Goal: Task Accomplishment & Management: Use online tool/utility

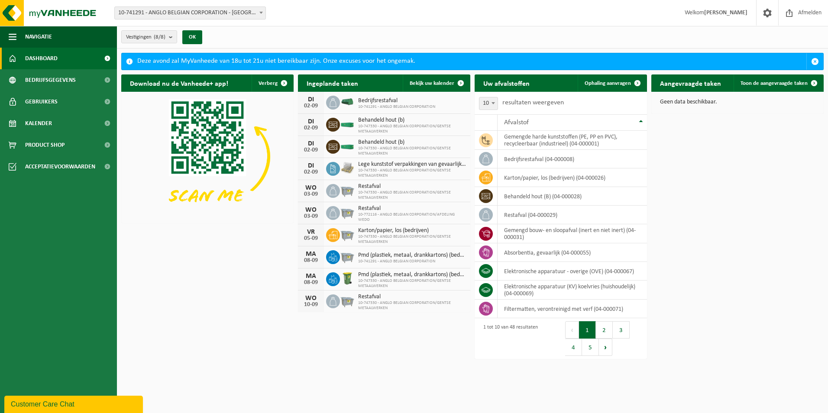
click at [392, 122] on span "Behandeld hout (b)" at bounding box center [412, 120] width 108 height 7
click at [335, 125] on icon at bounding box center [333, 125] width 9 height 6
drag, startPoint x: 335, startPoint y: 125, endPoint x: 450, endPoint y: 84, distance: 121.8
click at [450, 84] on span "Bekijk uw kalender" at bounding box center [431, 84] width 45 height 6
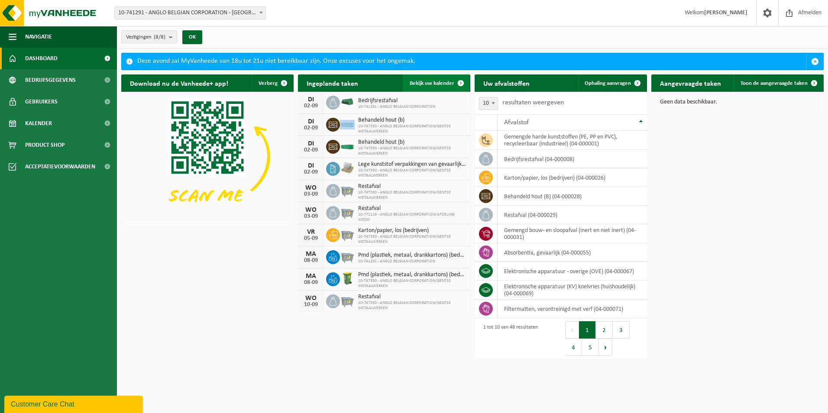
click at [450, 84] on span "Bekijk uw kalender" at bounding box center [431, 84] width 45 height 6
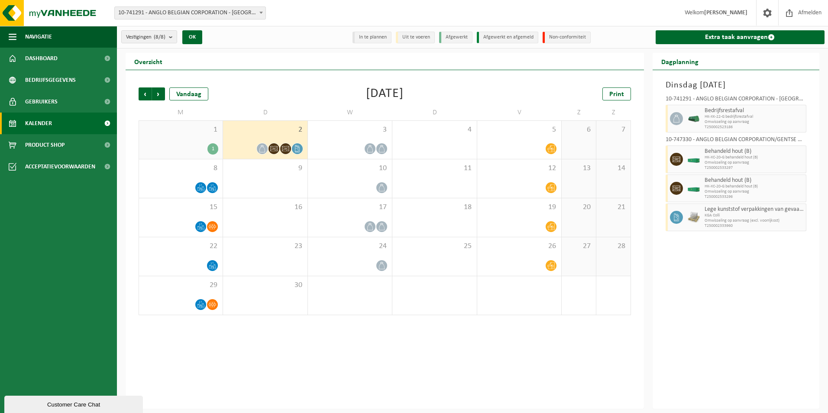
click at [276, 143] on span at bounding box center [273, 148] width 11 height 11
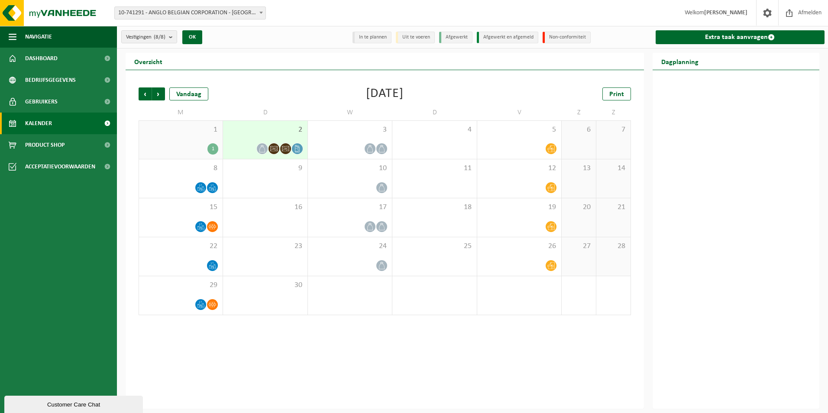
click at [272, 142] on div "2" at bounding box center [265, 140] width 84 height 38
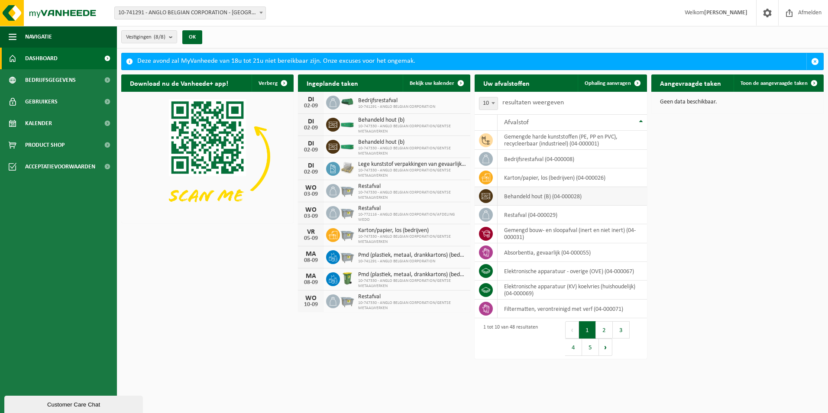
click at [529, 198] on td "behandeld hout (B) (04-000028)" at bounding box center [571, 196] width 149 height 19
click at [485, 195] on icon at bounding box center [485, 196] width 9 height 9
click at [628, 77] on span at bounding box center [636, 82] width 17 height 17
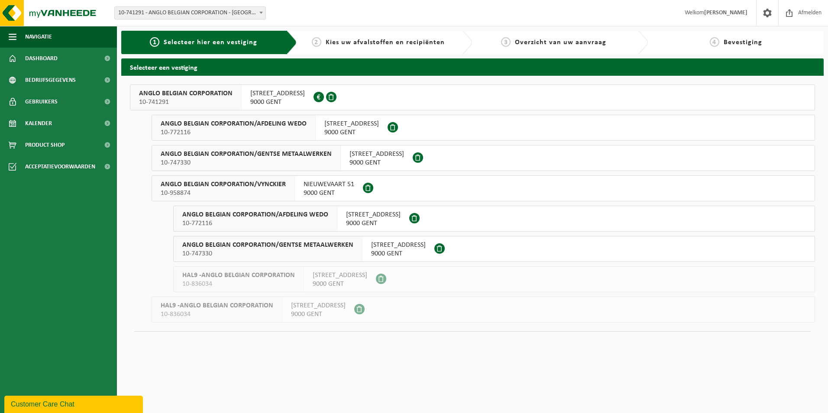
click at [371, 97] on button "ANGLO BELGIAN CORPORATION 10-741291 WIEDAUWKAAI 43 9000 GENT 0420.246.659" at bounding box center [472, 97] width 685 height 26
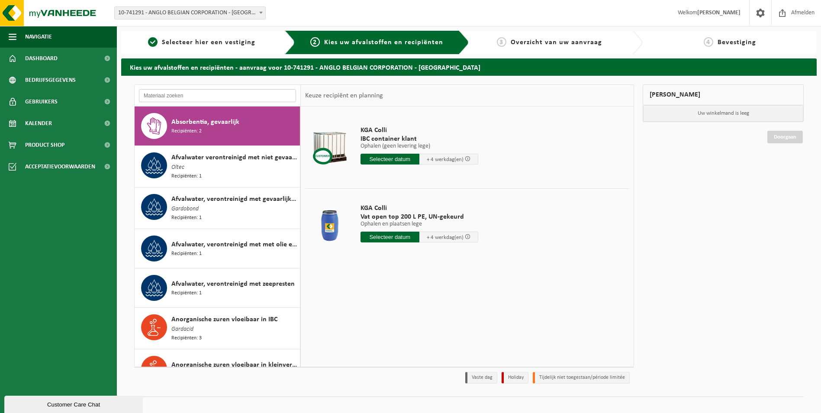
click at [218, 91] on input "text" at bounding box center [217, 95] width 157 height 13
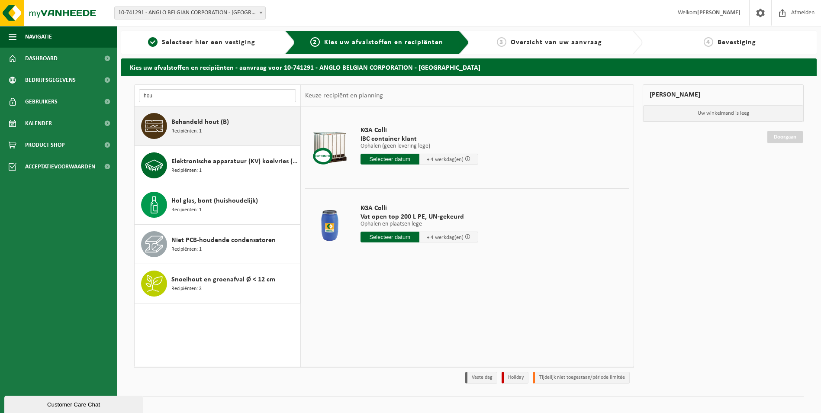
type input "hou"
click at [229, 122] on div "Behandeld hout (B) Recipiënten: 1" at bounding box center [234, 126] width 126 height 26
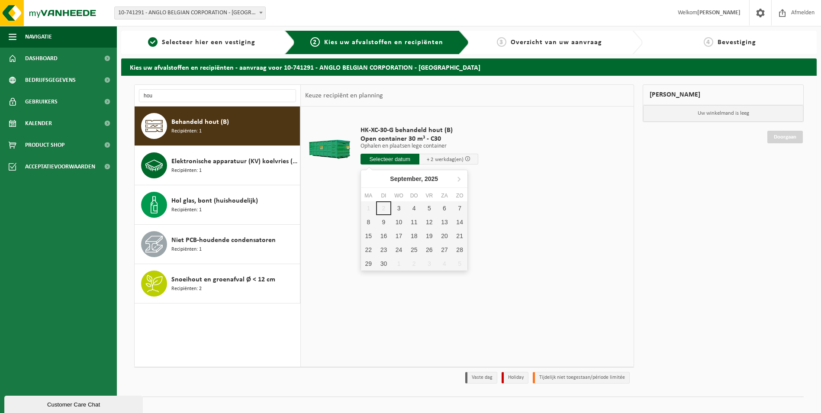
click at [382, 156] on input "text" at bounding box center [390, 159] width 59 height 11
click at [384, 211] on div "1 2 3 4 5 6 7 8 9 10 11 12 13 14 15 16 17 18 19 20 21 22 23 24 25 26 27 28 29 3…" at bounding box center [414, 235] width 106 height 69
click at [396, 209] on div "3" at bounding box center [398, 208] width 15 height 14
type input "Van 2025-09-03"
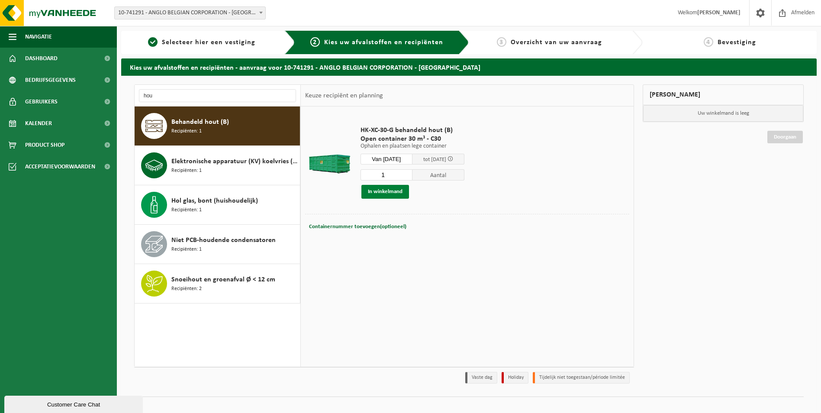
click at [396, 192] on button "In winkelmand" at bounding box center [385, 192] width 48 height 14
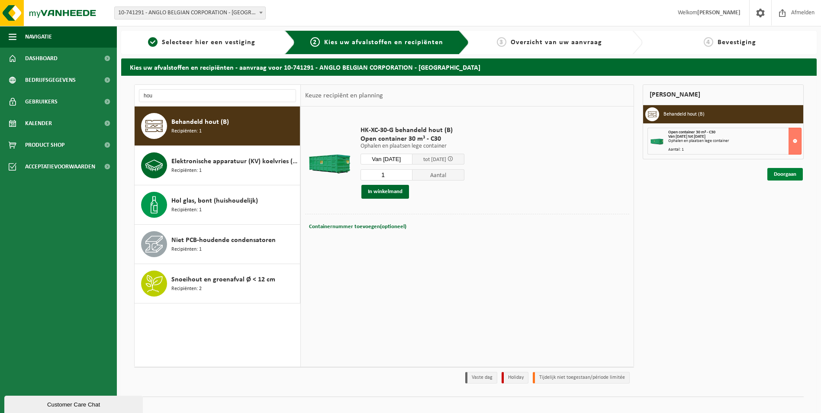
click at [786, 172] on link "Doorgaan" at bounding box center [784, 174] width 35 height 13
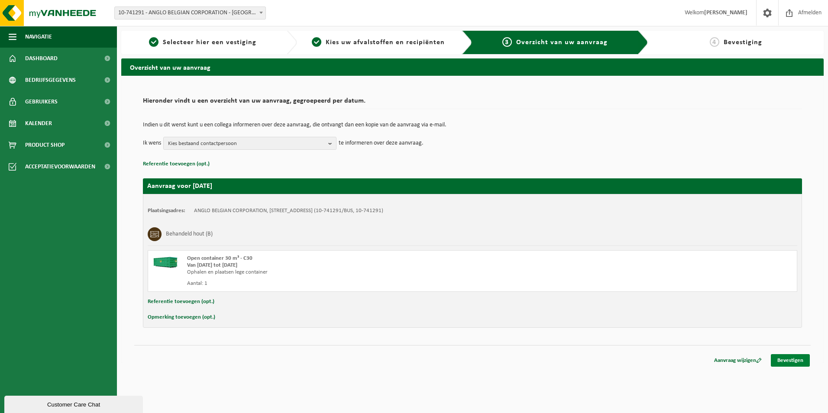
click at [799, 358] on link "Bevestigen" at bounding box center [789, 360] width 39 height 13
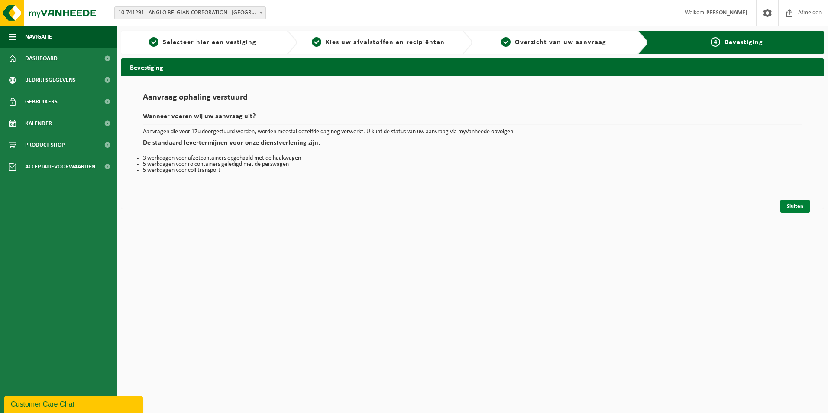
click at [793, 205] on link "Sluiten" at bounding box center [794, 206] width 29 height 13
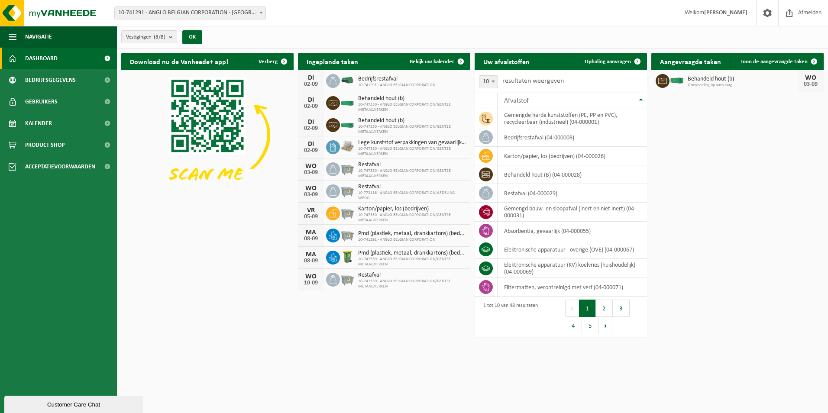
click at [729, 213] on div "Download nu de Vanheede+ app! Verberg Ingeplande taken Bekijk uw kalender [DATE…" at bounding box center [472, 172] width 706 height 248
